Goal: Task Accomplishment & Management: Use online tool/utility

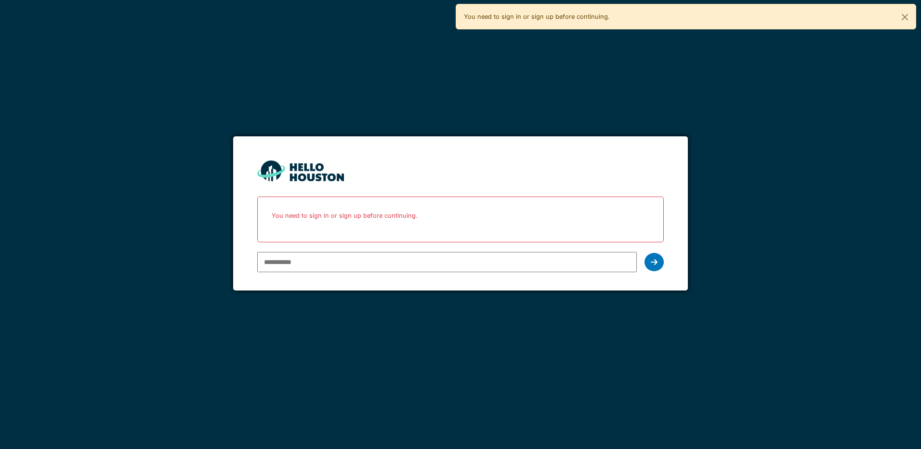
click at [288, 263] on input "email" at bounding box center [446, 262] width 379 height 20
type input "**********"
click at [654, 264] on icon at bounding box center [654, 262] width 7 height 8
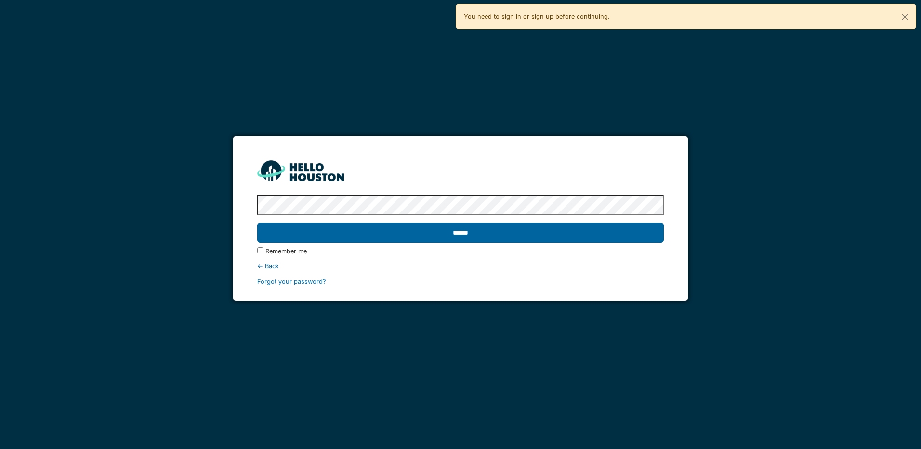
click at [458, 236] on input "******" at bounding box center [460, 233] width 406 height 20
